Goal: Transaction & Acquisition: Purchase product/service

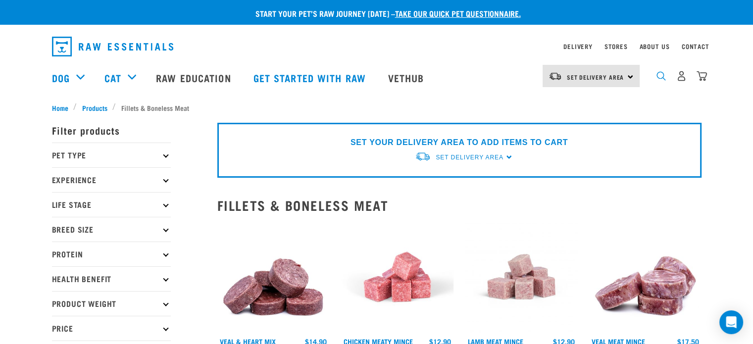
click at [659, 78] on img "dropdown navigation" at bounding box center [660, 75] width 9 height 9
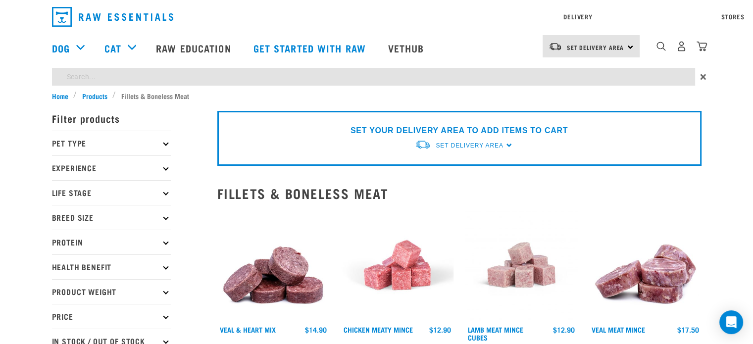
click at [174, 73] on input "search" at bounding box center [373, 77] width 643 height 18
click at [174, 75] on input "boneless minces" at bounding box center [373, 77] width 643 height 18
type input "boneless minces and mixes"
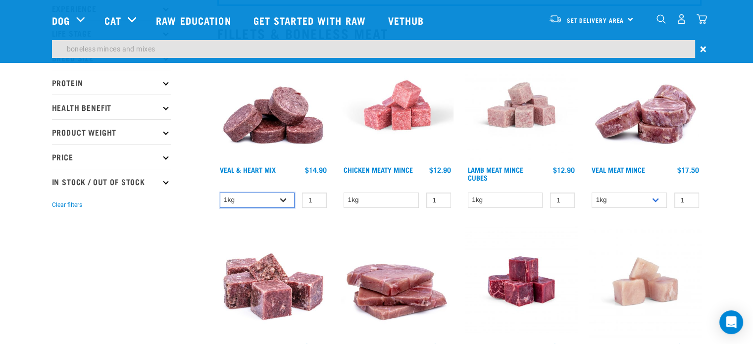
scroll to position [129, 0]
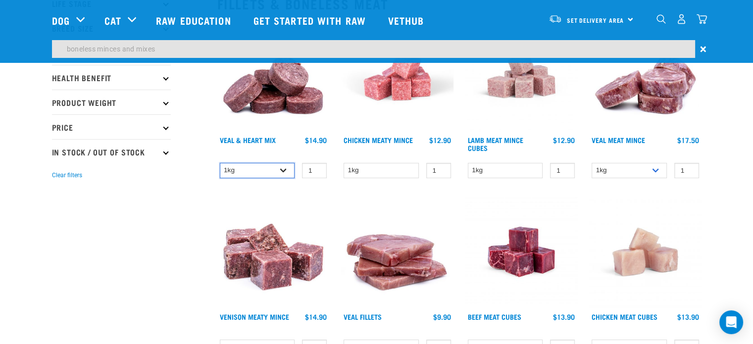
click at [289, 168] on select "1kg 3kg" at bounding box center [257, 170] width 75 height 15
click at [327, 204] on img at bounding box center [273, 252] width 112 height 112
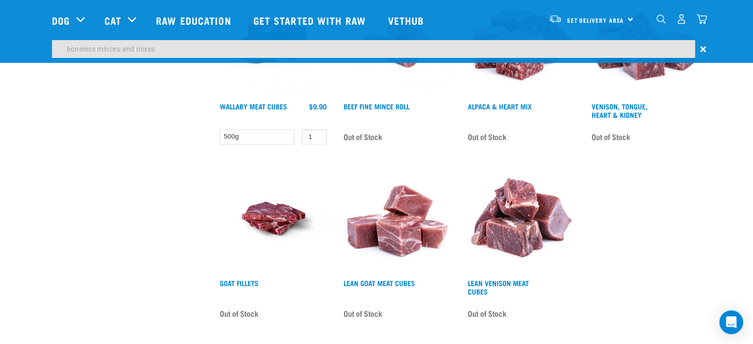
scroll to position [723, 0]
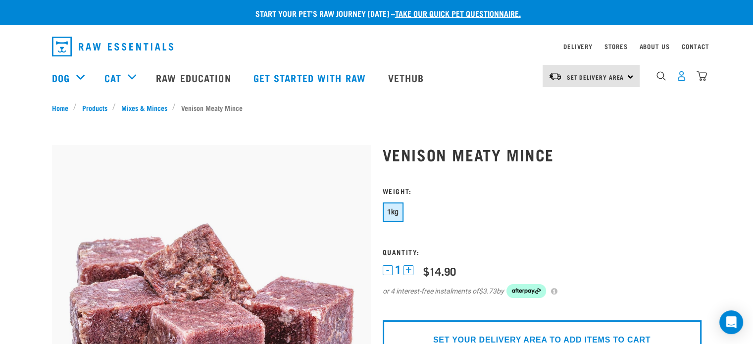
click at [685, 81] on img "dropdown navigation" at bounding box center [681, 76] width 10 height 10
click at [631, 78] on div "Set Delivery Area North Island South Island" at bounding box center [590, 76] width 97 height 22
click at [586, 97] on link "[GEOGRAPHIC_DATA]" at bounding box center [589, 104] width 95 height 22
click at [630, 76] on div "Set Delivery Area North Island South Island" at bounding box center [590, 76] width 97 height 22
click at [579, 106] on link "[GEOGRAPHIC_DATA]" at bounding box center [589, 104] width 95 height 22
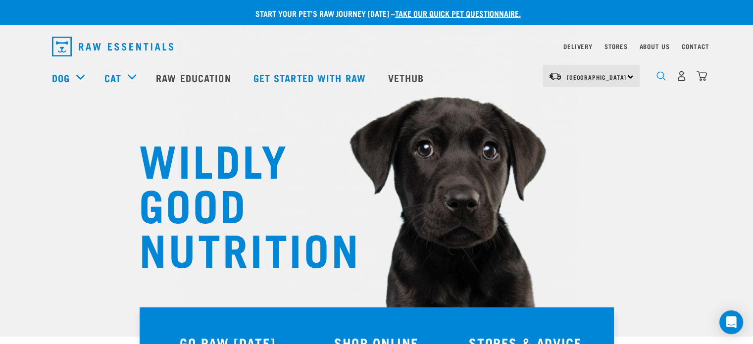
click at [659, 75] on img "dropdown navigation" at bounding box center [660, 75] width 9 height 9
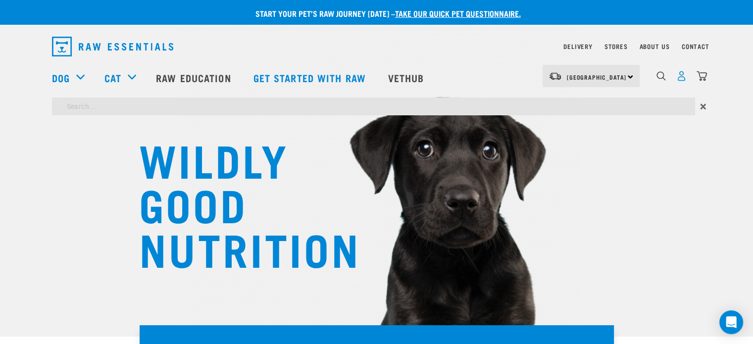
click at [678, 77] on img "dropdown navigation" at bounding box center [681, 76] width 10 height 10
click at [684, 79] on img "dropdown navigation" at bounding box center [681, 76] width 10 height 10
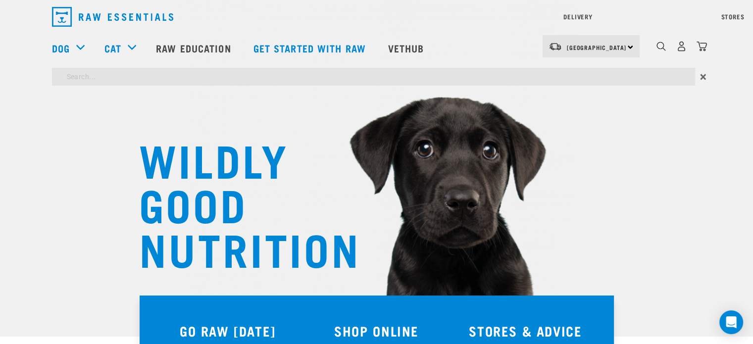
type input "boneless mixes and minces"
click at [538, 75] on input "boneless mixes and minces" at bounding box center [373, 77] width 643 height 18
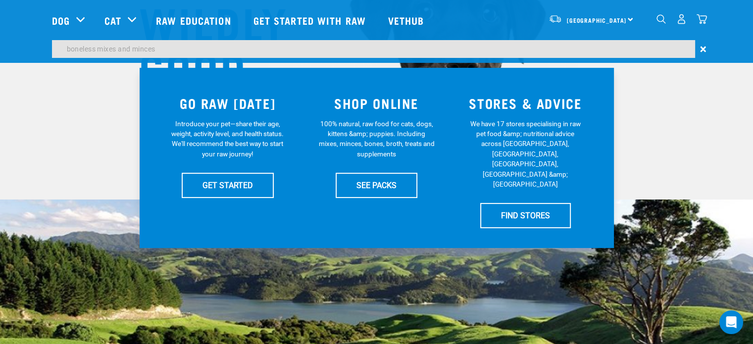
scroll to position [148, 0]
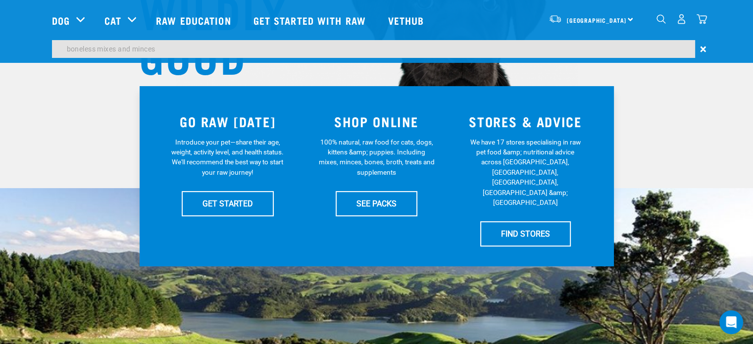
click at [660, 21] on img "dropdown navigation" at bounding box center [660, 18] width 9 height 9
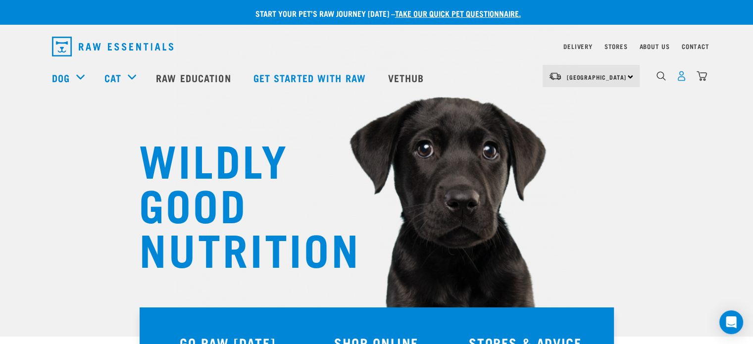
click at [681, 77] on img "dropdown navigation" at bounding box center [681, 76] width 10 height 10
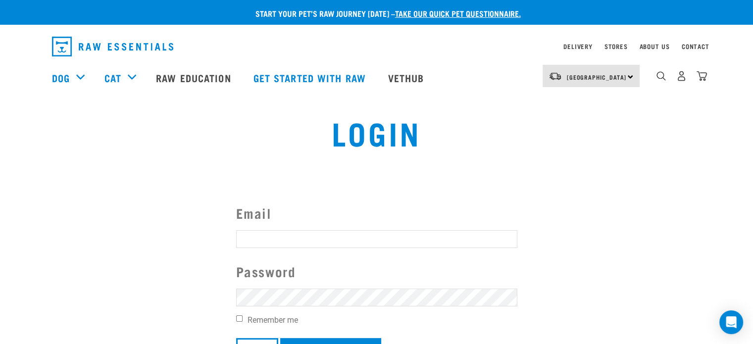
click at [318, 241] on input "Email" at bounding box center [376, 239] width 281 height 18
type input "[EMAIL_ADDRESS][DOMAIN_NAME]"
click at [236, 318] on input "Remember me" at bounding box center [239, 318] width 6 height 6
checkbox input "true"
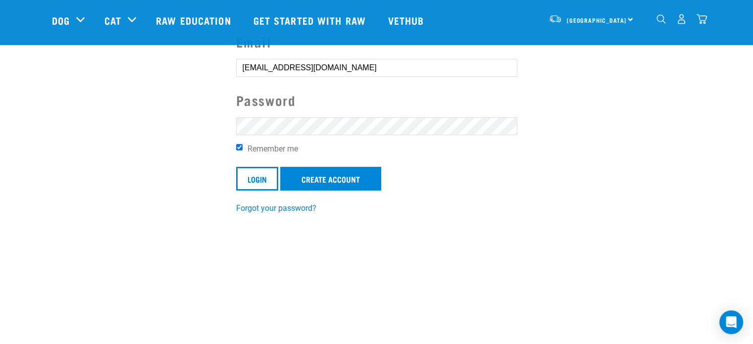
scroll to position [99, 0]
click at [245, 181] on input "Login" at bounding box center [257, 178] width 42 height 24
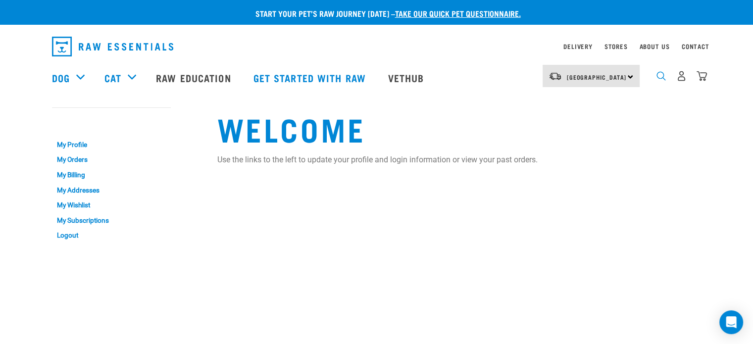
click at [660, 81] on img "dropdown navigation" at bounding box center [660, 75] width 9 height 9
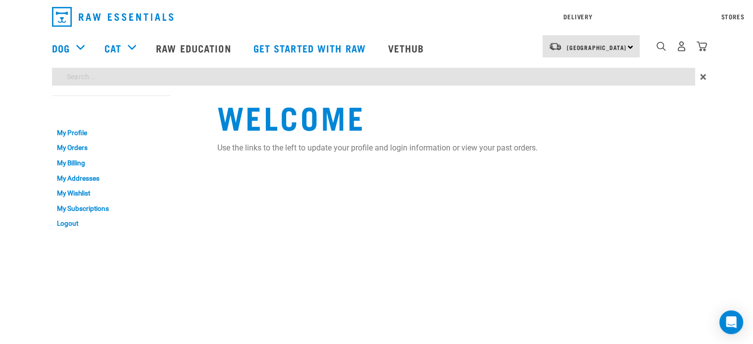
click at [245, 106] on div "Start your pet’s raw journey [DATE] – take our quick pet questionnaire. Deliver…" at bounding box center [376, 118] width 753 height 236
type input "boneless mixes and minces"
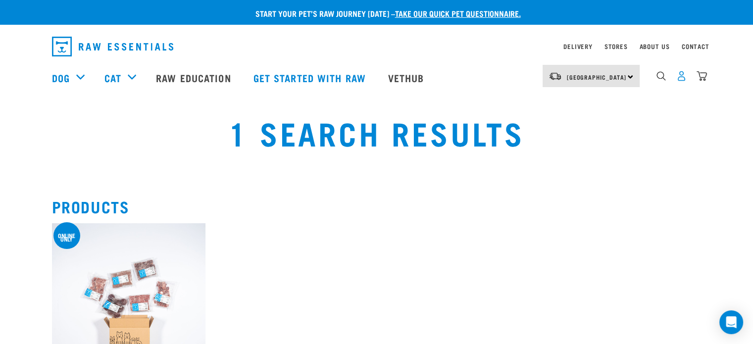
click at [679, 78] on img "dropdown navigation" at bounding box center [681, 76] width 10 height 10
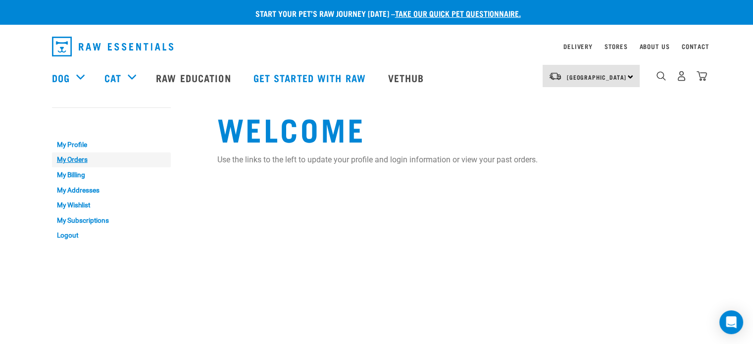
click at [80, 157] on link "My Orders" at bounding box center [111, 159] width 119 height 15
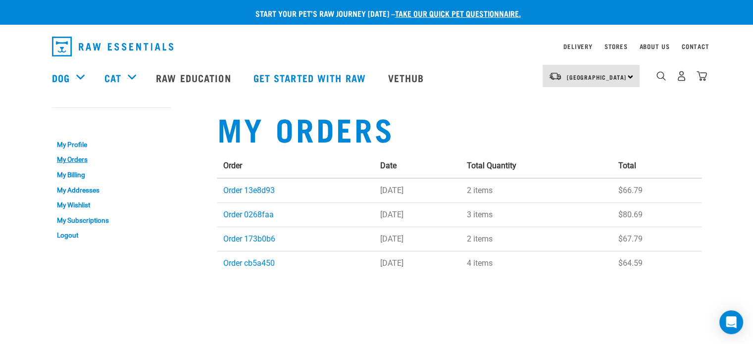
click at [386, 191] on td "[DATE]" at bounding box center [417, 190] width 87 height 25
click at [257, 190] on link "Order 13e8d93" at bounding box center [248, 190] width 51 height 9
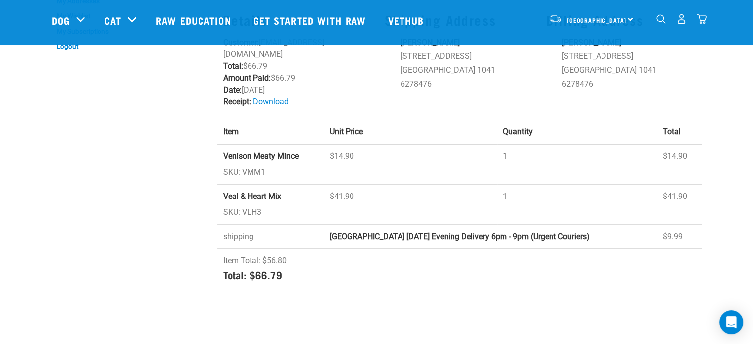
scroll to position [99, 0]
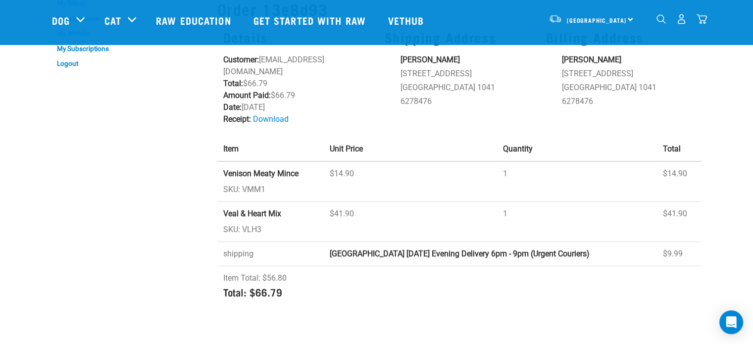
click at [253, 209] on strong "Veal & Heart Mix" at bounding box center [252, 213] width 58 height 9
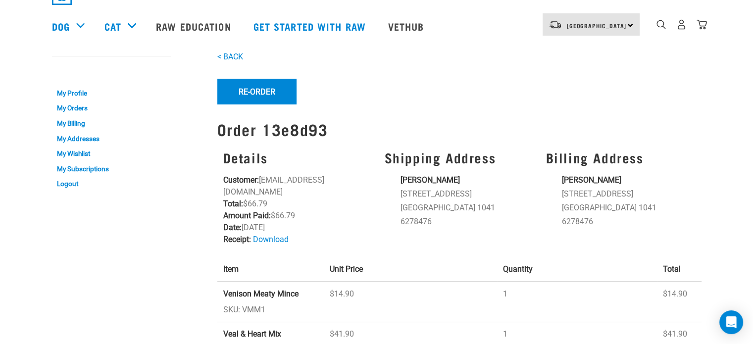
scroll to position [0, 0]
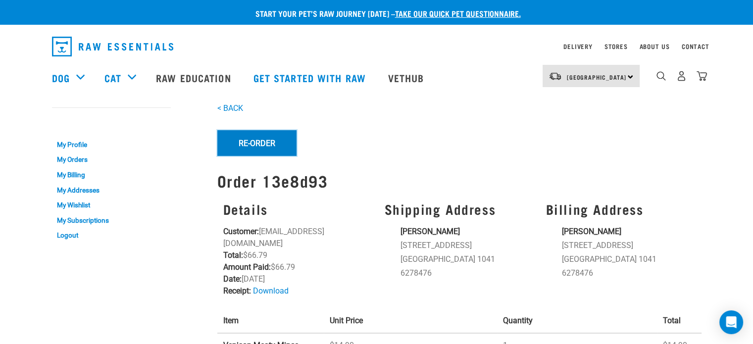
click at [270, 142] on button "Re-Order" at bounding box center [256, 143] width 79 height 26
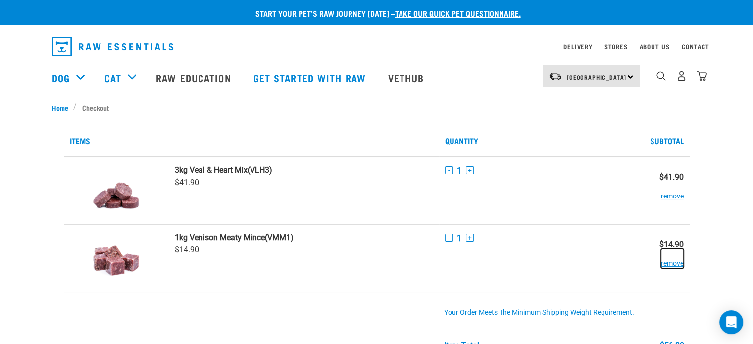
click at [671, 263] on button "remove" at bounding box center [672, 258] width 23 height 19
